Goal: Browse casually

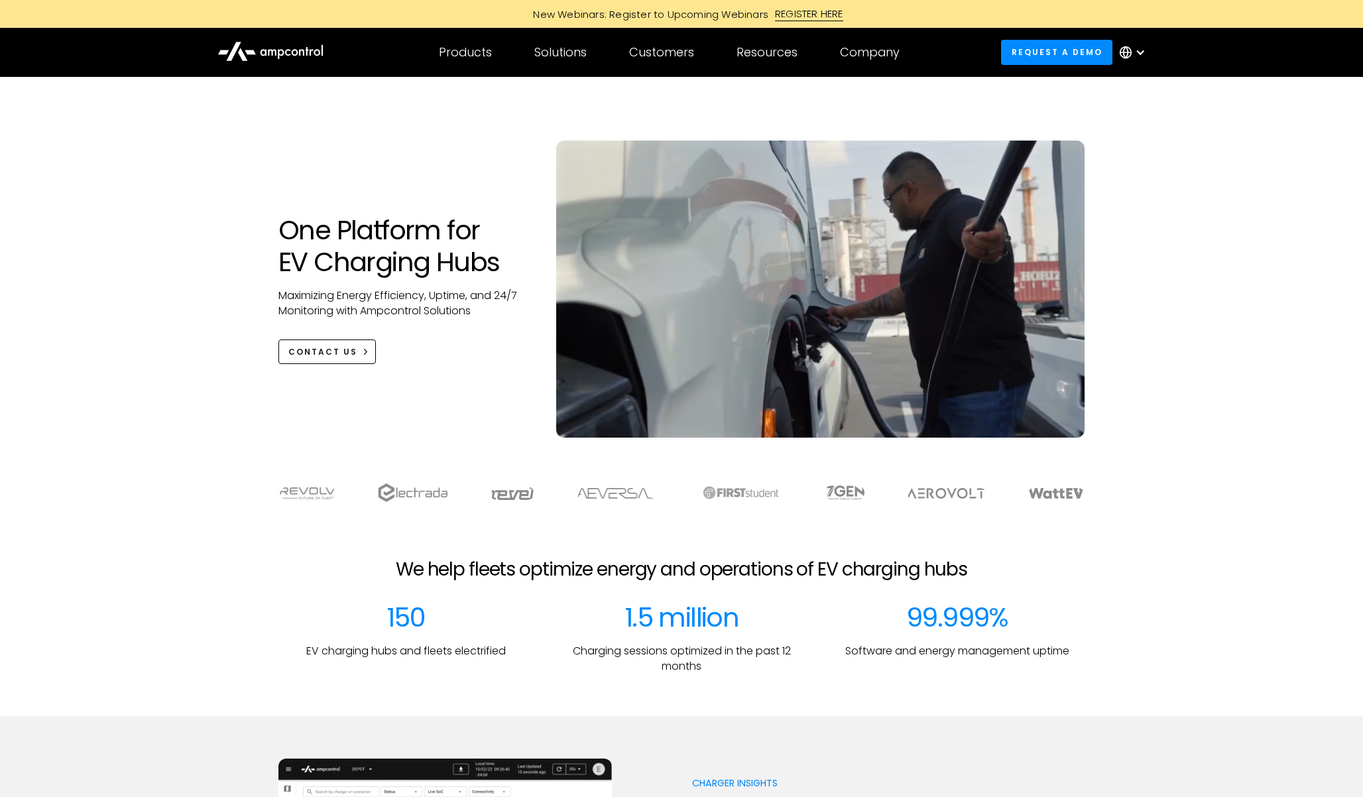
click at [306, 135] on div at bounding box center [682, 129] width 806 height 21
click at [159, 188] on div "One Platform for EV Charging Hubs Maximizing Energy Efficiency, Uptime, and 24/…" at bounding box center [681, 270] width 1363 height 387
